Goal: Book appointment/travel/reservation

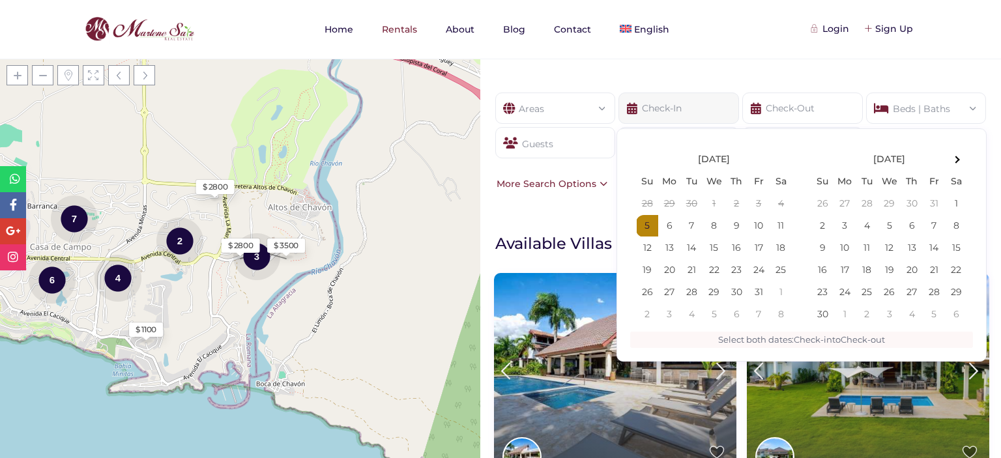
click at [672, 108] on input "text" at bounding box center [678, 108] width 121 height 31
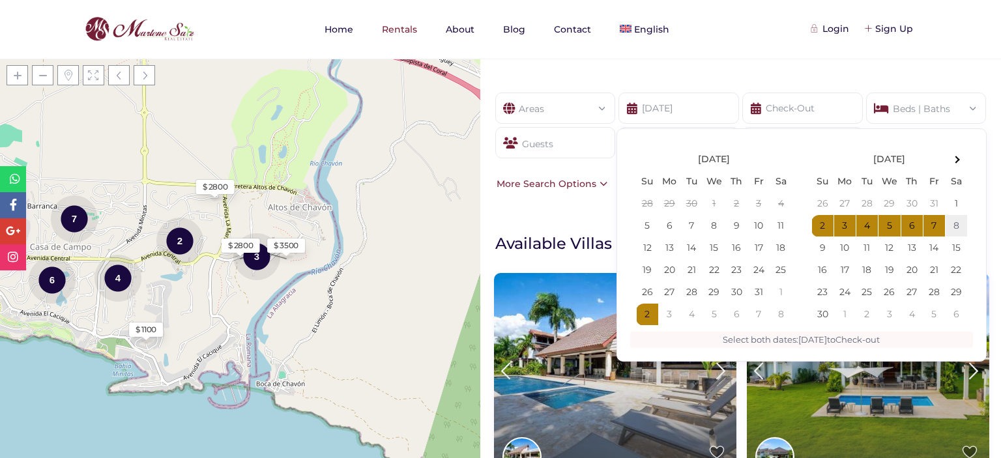
type input "[DATE]"
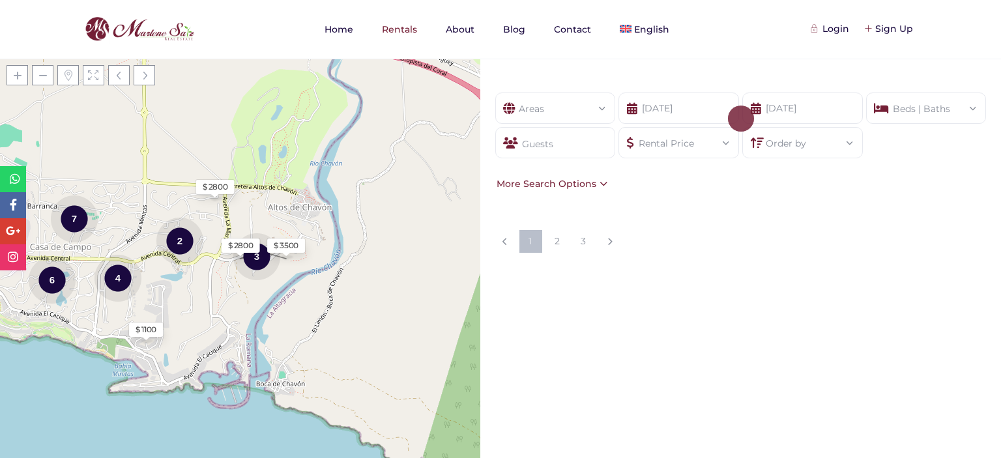
click at [897, 109] on div "Beds | Baths" at bounding box center [927, 104] width 100 height 23
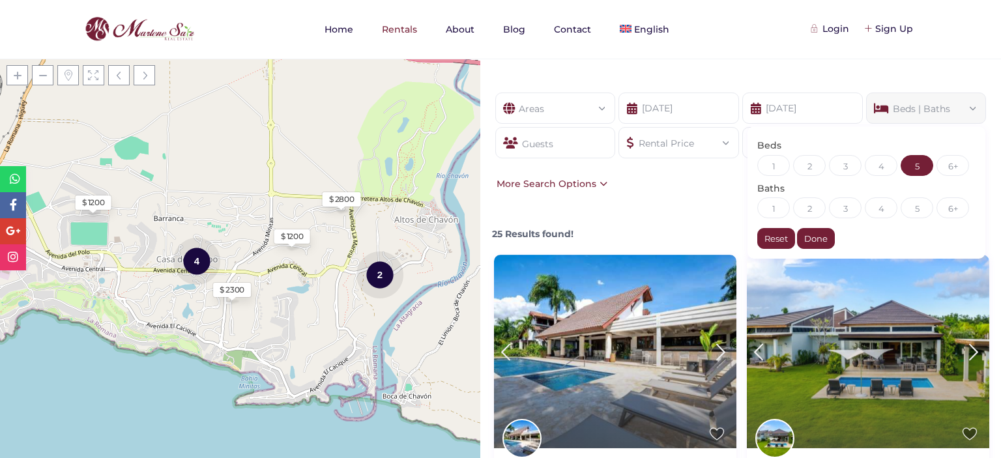
click at [905, 169] on div "5" at bounding box center [917, 165] width 33 height 21
click at [544, 145] on div "Guests" at bounding box center [555, 142] width 121 height 31
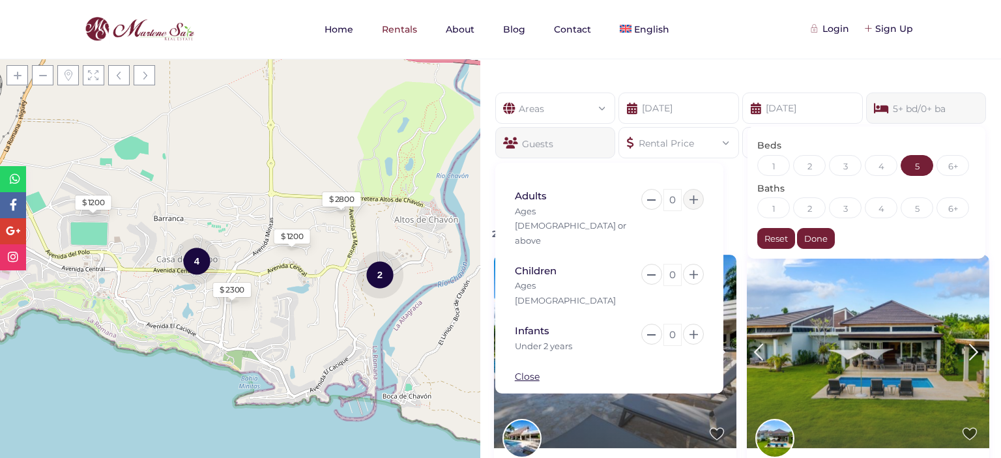
click at [694, 203] on icon at bounding box center [694, 200] width 8 height 8
click at [693, 197] on icon at bounding box center [694, 200] width 8 height 8
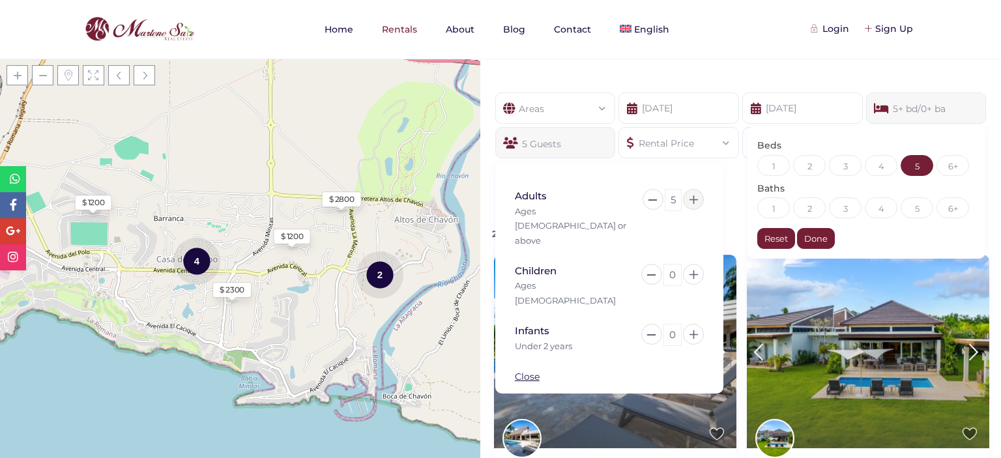
click at [693, 197] on icon at bounding box center [694, 200] width 8 height 8
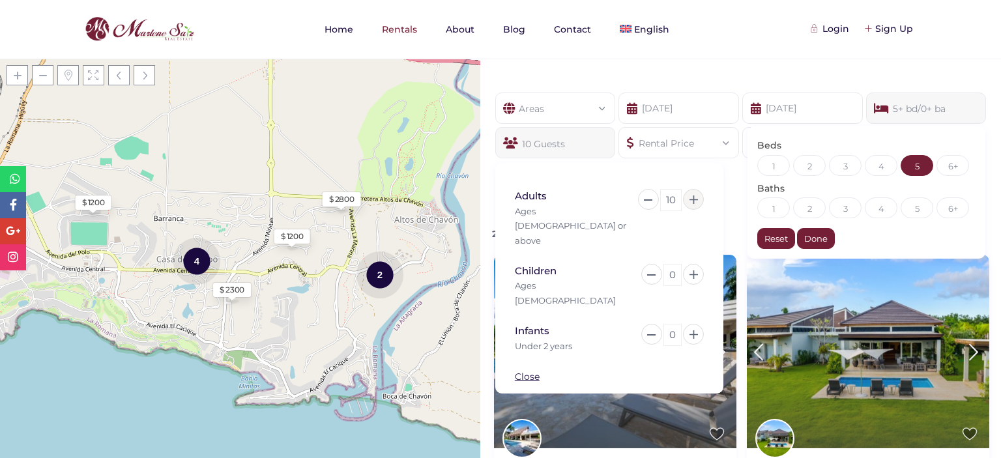
click at [693, 197] on icon at bounding box center [694, 200] width 8 height 8
click at [690, 270] on icon at bounding box center [694, 274] width 8 height 8
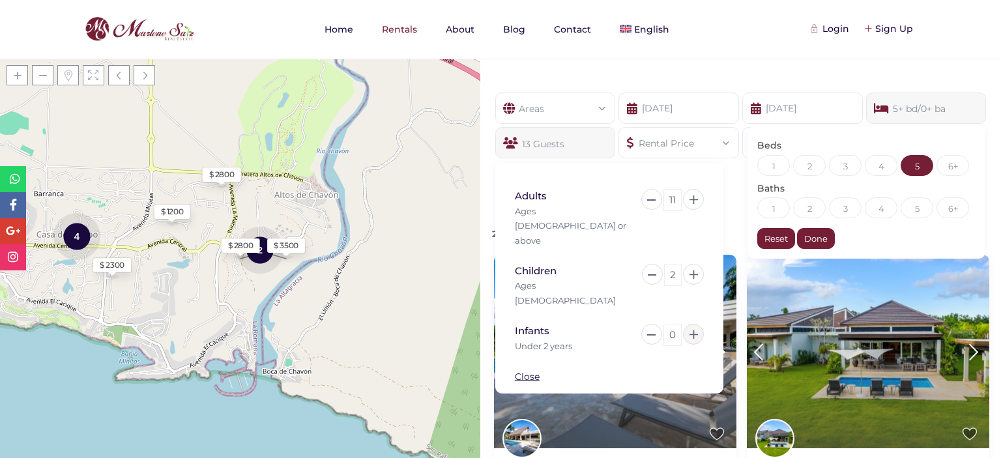
click at [695, 330] on icon at bounding box center [694, 334] width 8 height 8
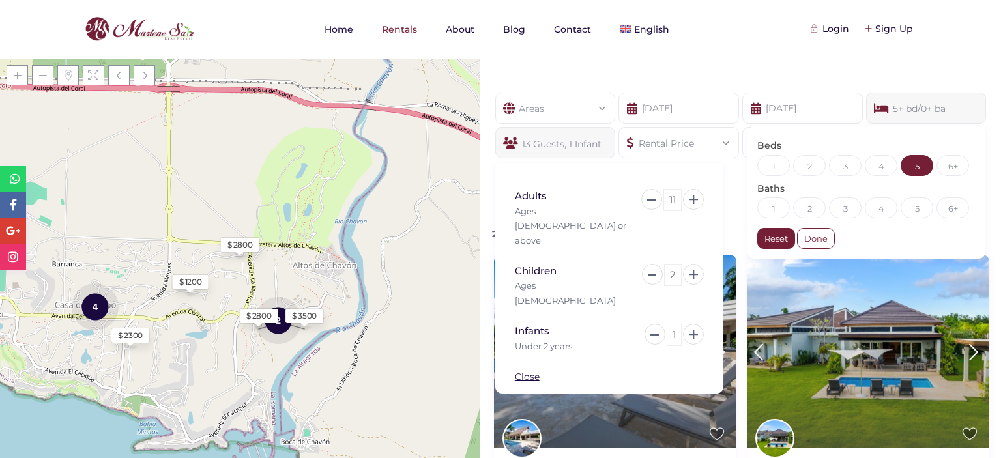
click at [803, 240] on div "Done" at bounding box center [816, 238] width 38 height 21
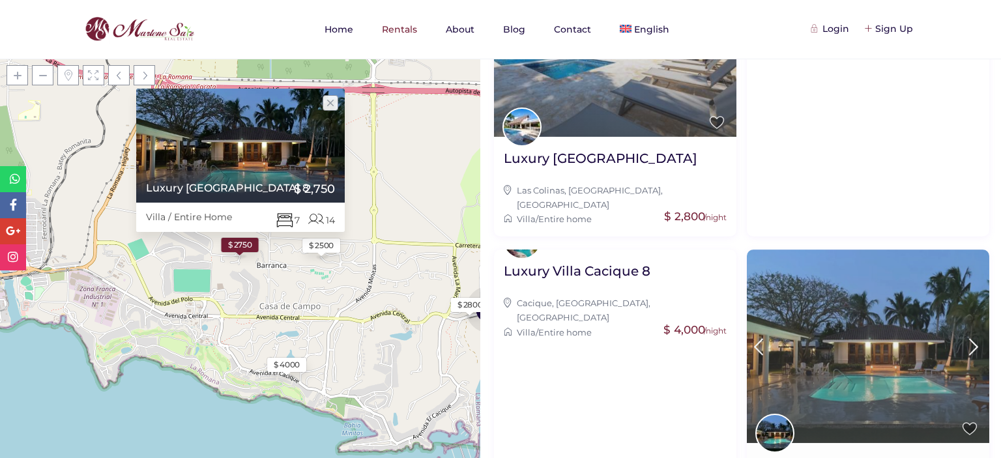
scroll to position [125, 0]
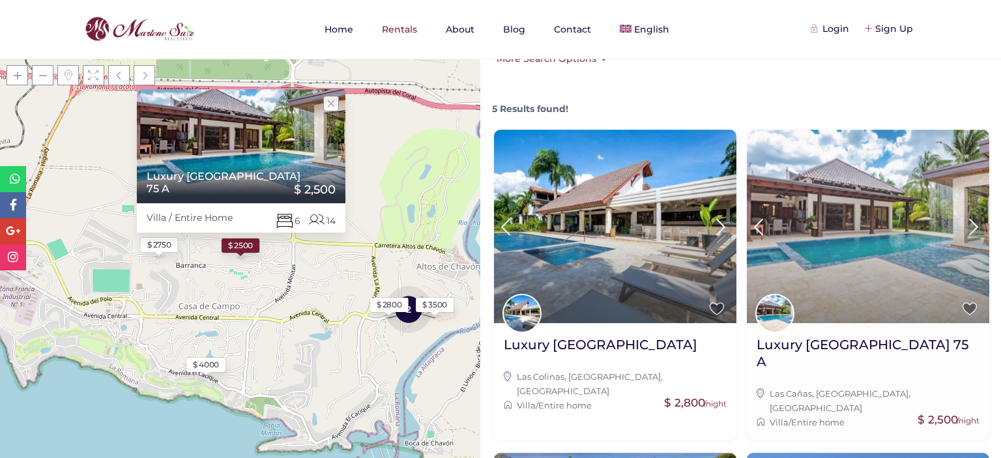
click at [961, 227] on icon at bounding box center [973, 227] width 27 height 24
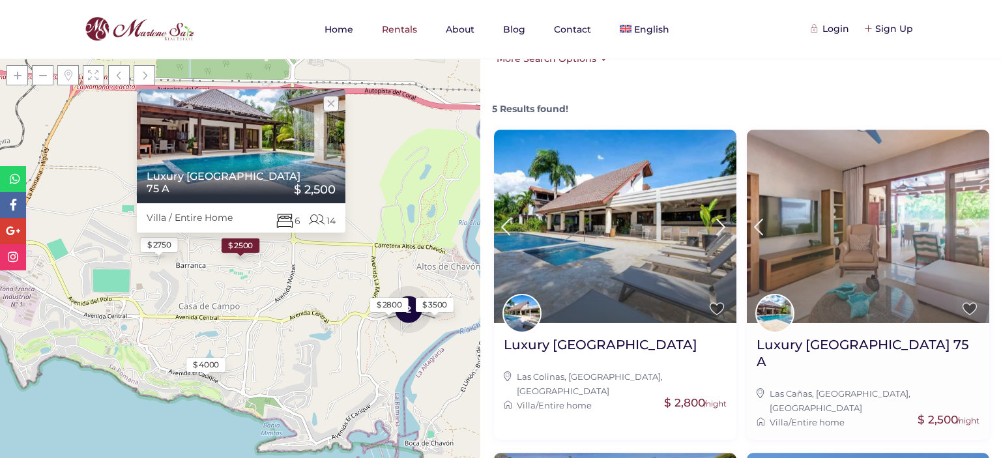
click at [961, 227] on icon at bounding box center [973, 227] width 27 height 24
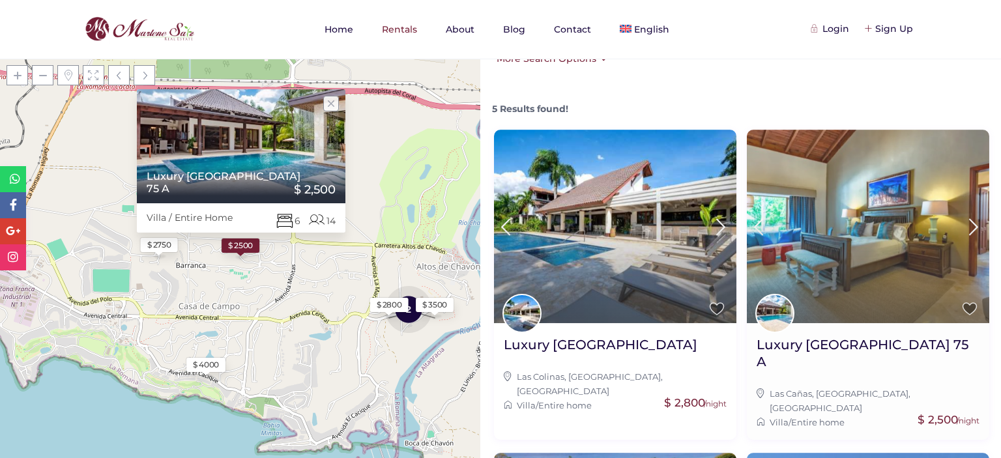
click at [961, 227] on icon at bounding box center [973, 227] width 27 height 24
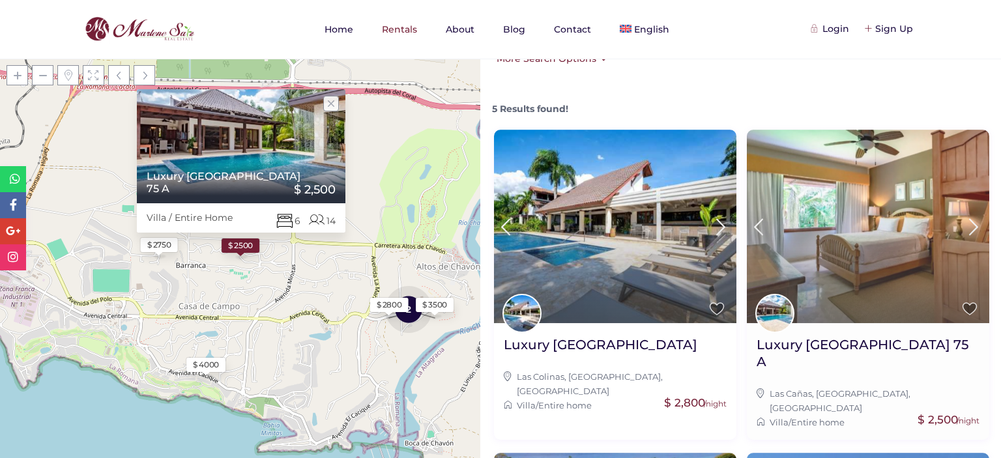
click at [961, 227] on icon at bounding box center [973, 227] width 27 height 24
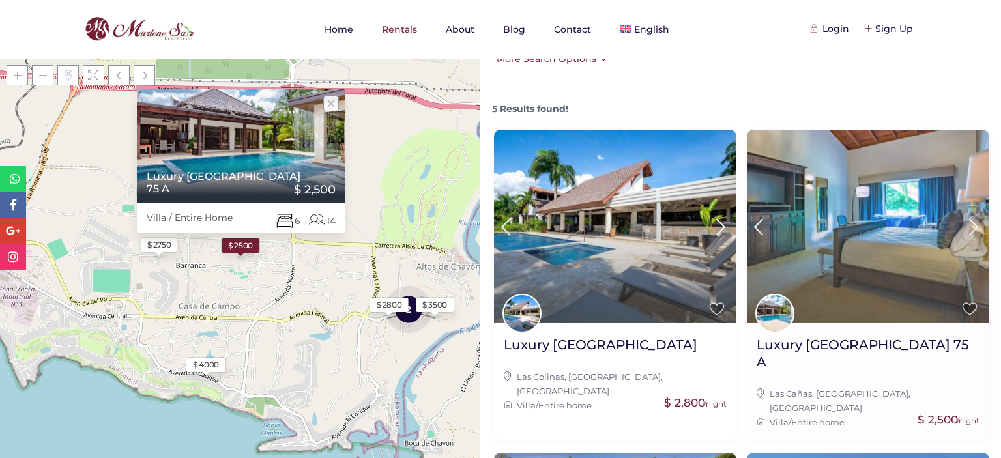
click at [961, 227] on icon at bounding box center [973, 227] width 27 height 24
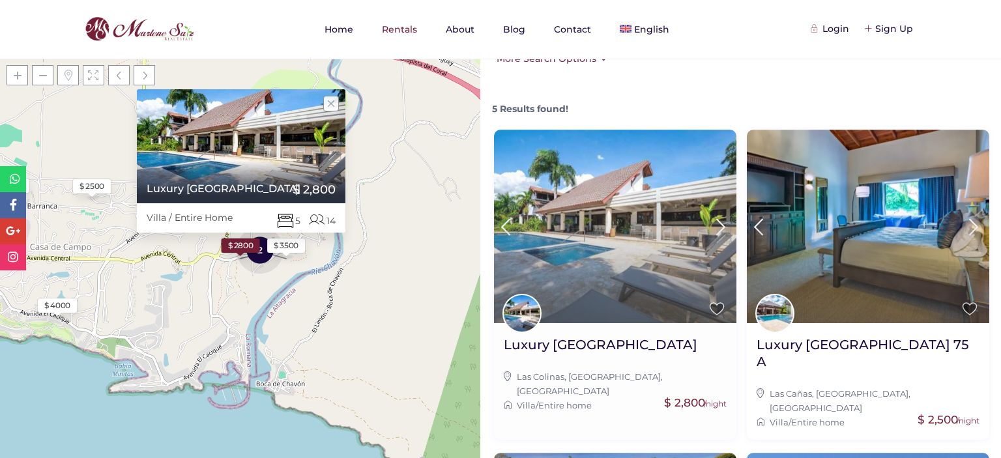
click at [716, 227] on icon at bounding box center [720, 227] width 27 height 24
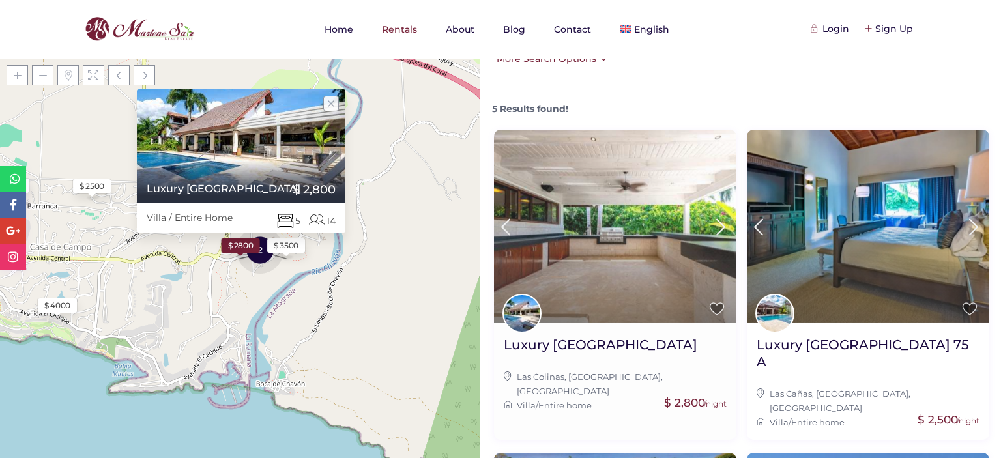
click at [716, 227] on icon at bounding box center [720, 227] width 27 height 24
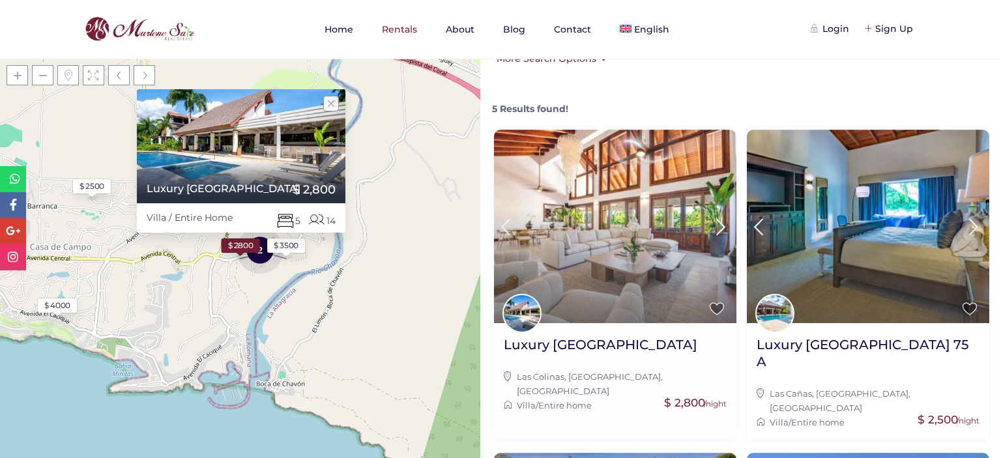
click at [716, 227] on icon at bounding box center [720, 227] width 27 height 24
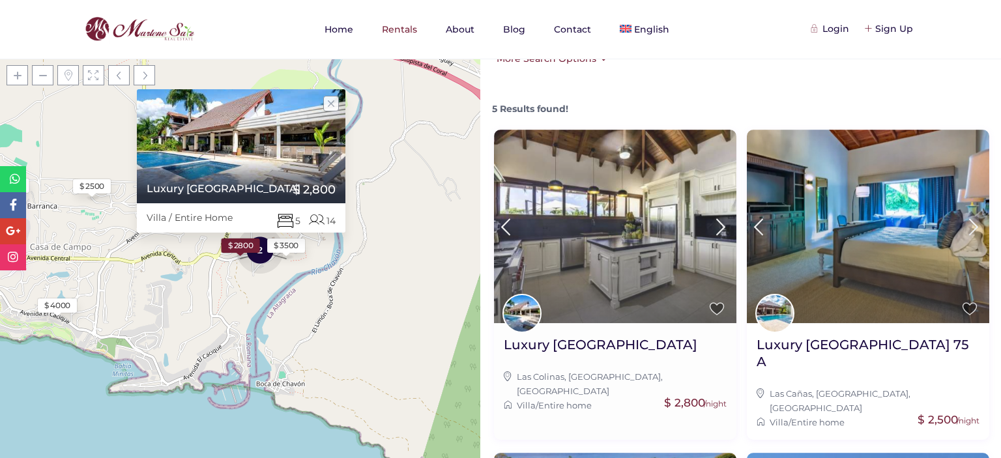
click at [716, 227] on icon at bounding box center [720, 227] width 27 height 24
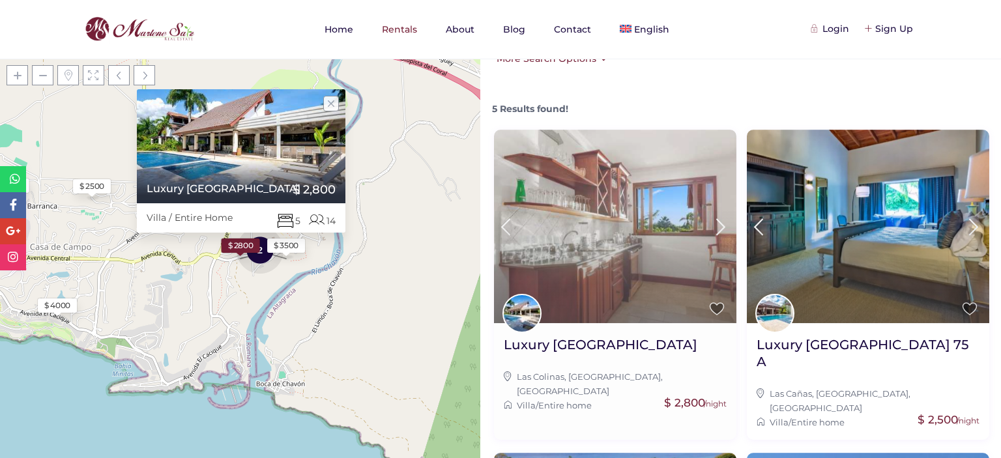
click at [716, 227] on icon at bounding box center [720, 227] width 27 height 24
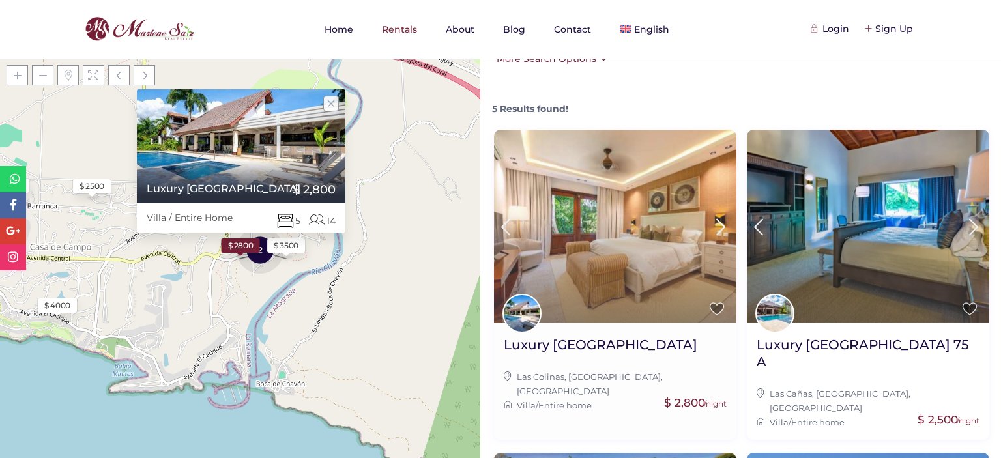
click at [716, 227] on icon at bounding box center [720, 227] width 27 height 24
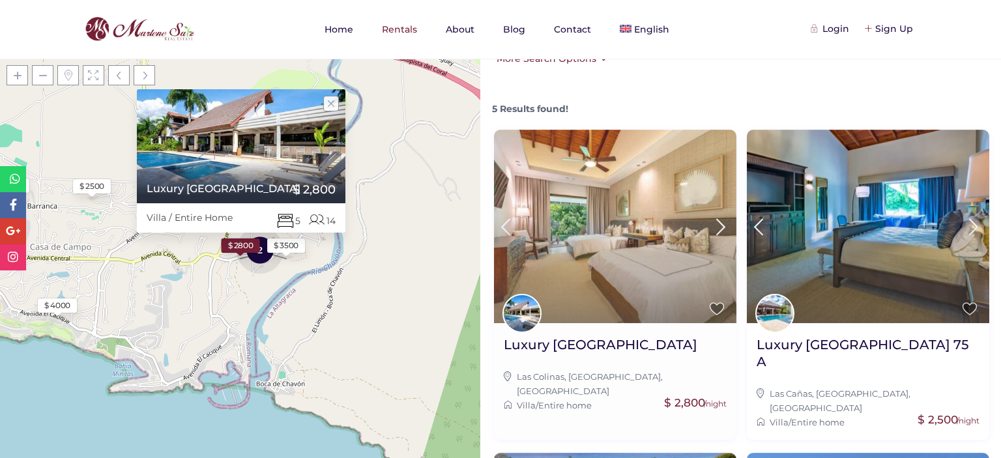
click at [716, 227] on icon at bounding box center [720, 227] width 27 height 24
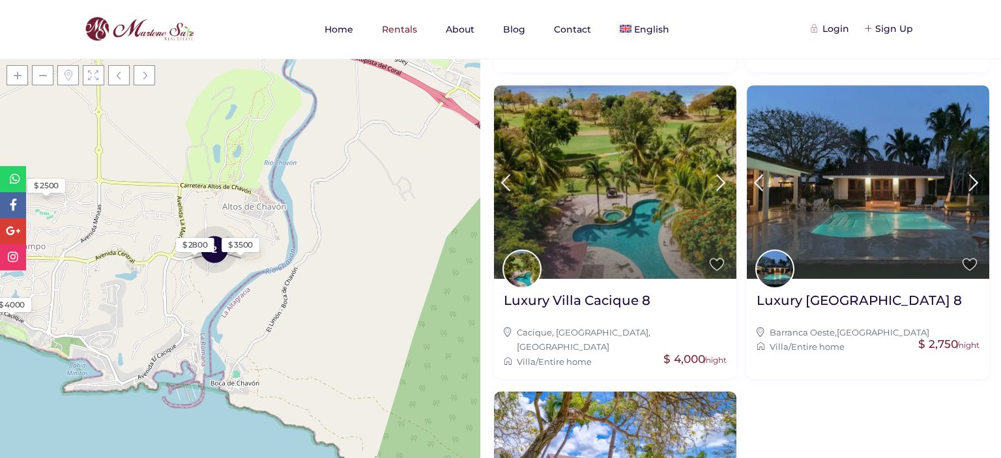
scroll to position [255, 0]
